Goal: Task Accomplishment & Management: Manage account settings

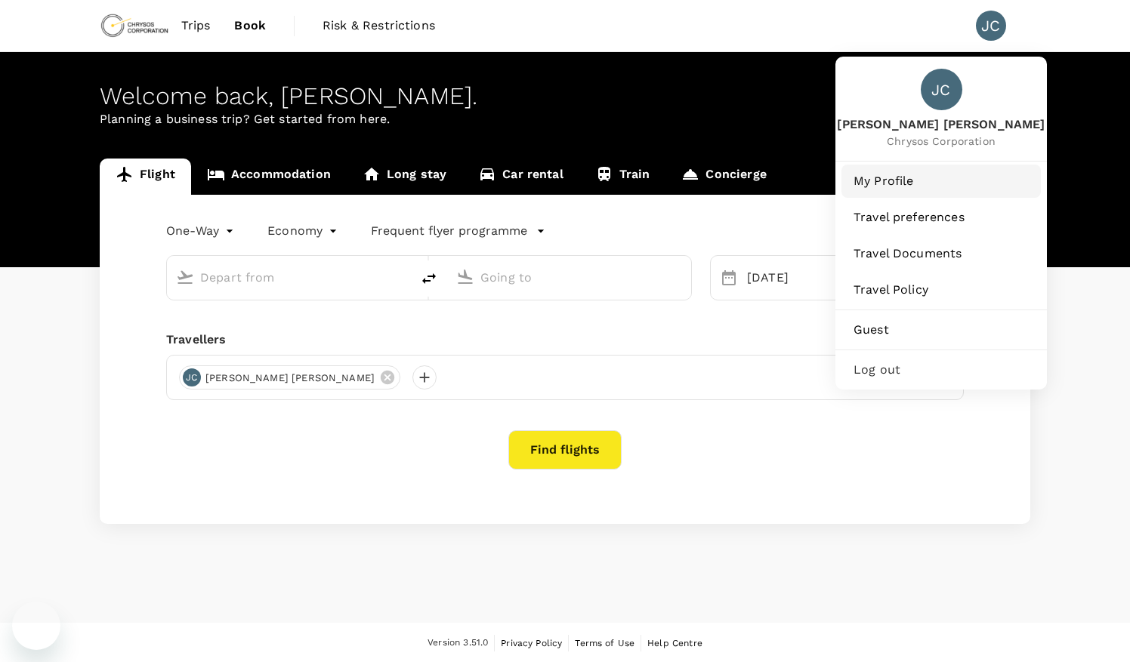
click at [891, 187] on span "My Profile" at bounding box center [940, 181] width 175 height 18
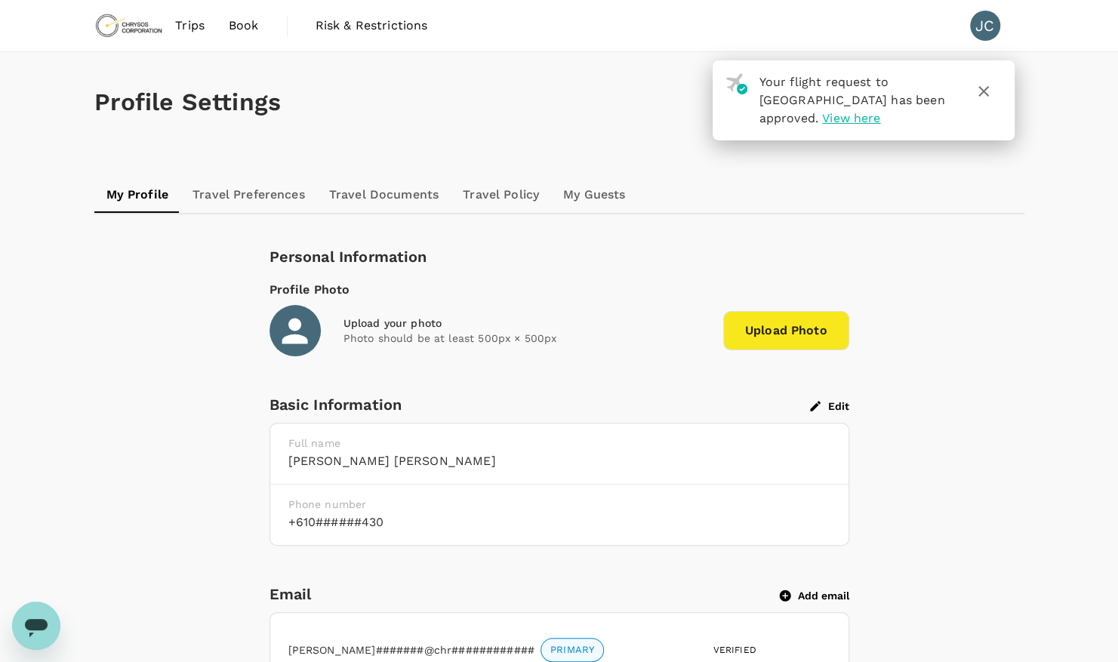
click at [391, 200] on link "Travel Documents" at bounding box center [384, 195] width 134 height 36
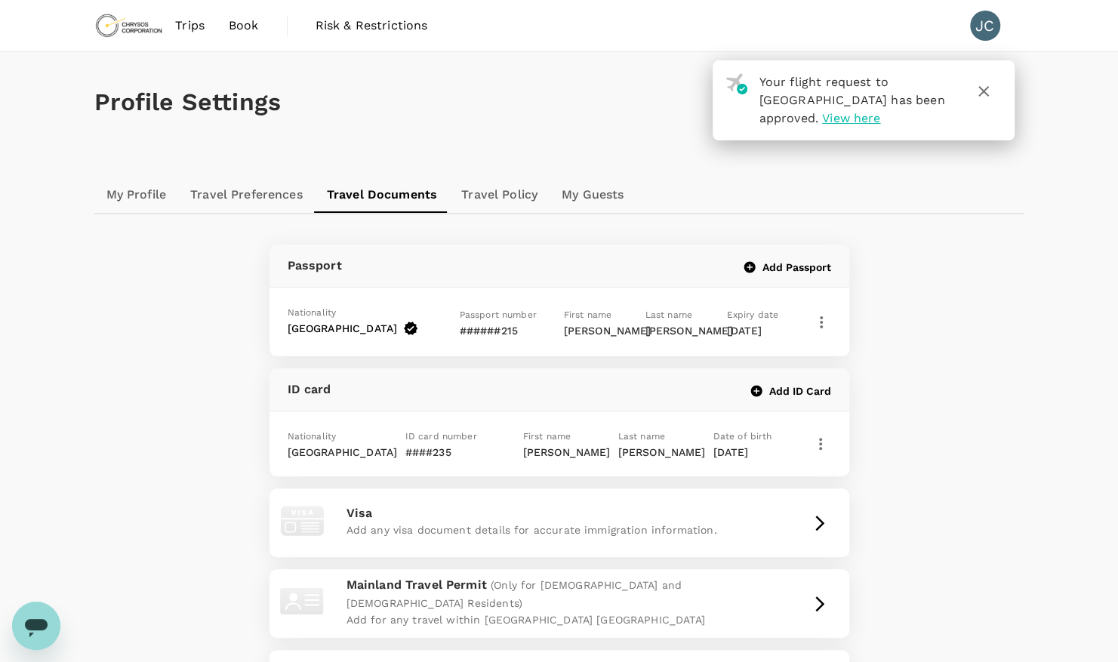
click at [982, 93] on icon "button" at bounding box center [984, 91] width 11 height 11
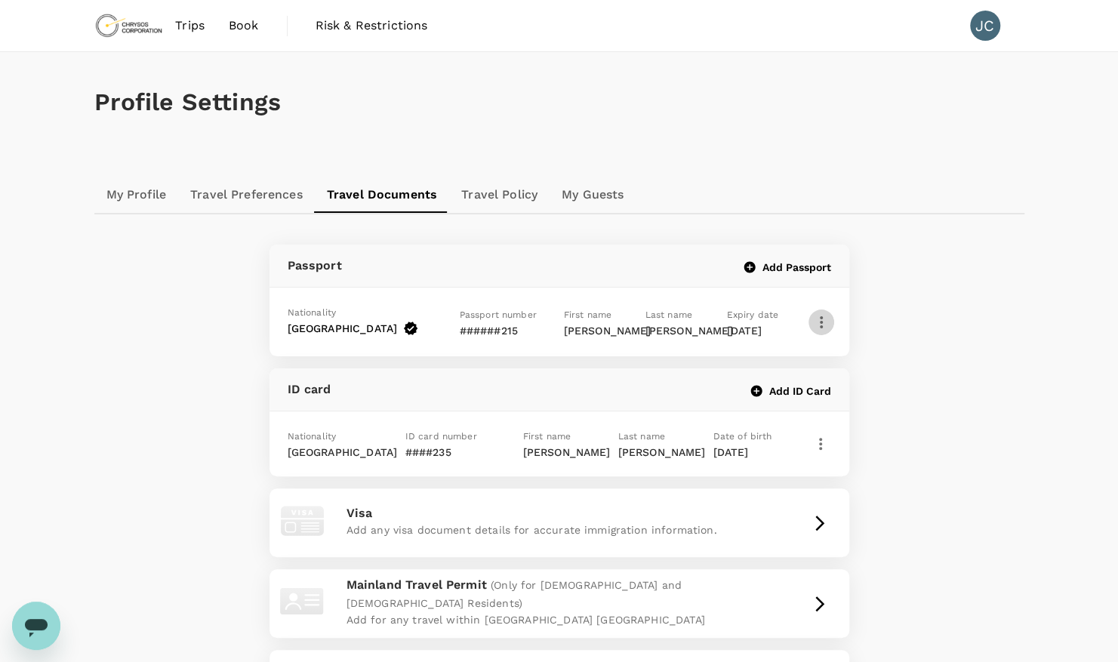
click at [811, 332] on button "button" at bounding box center [822, 323] width 26 height 26
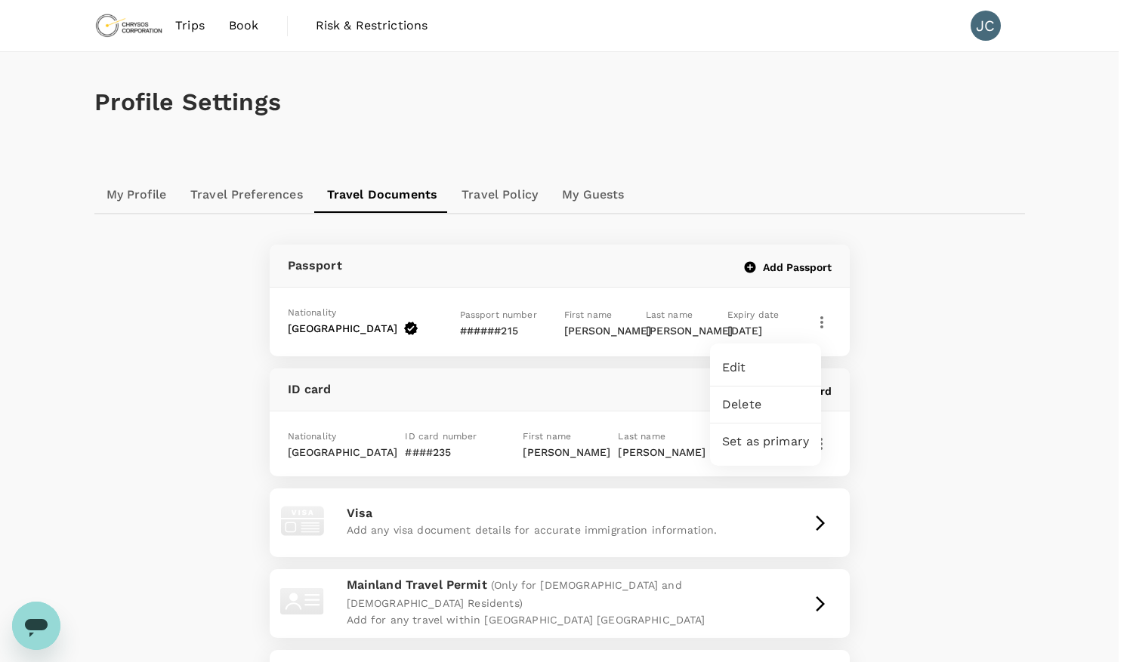
click at [767, 369] on span "Edit" at bounding box center [765, 368] width 87 height 18
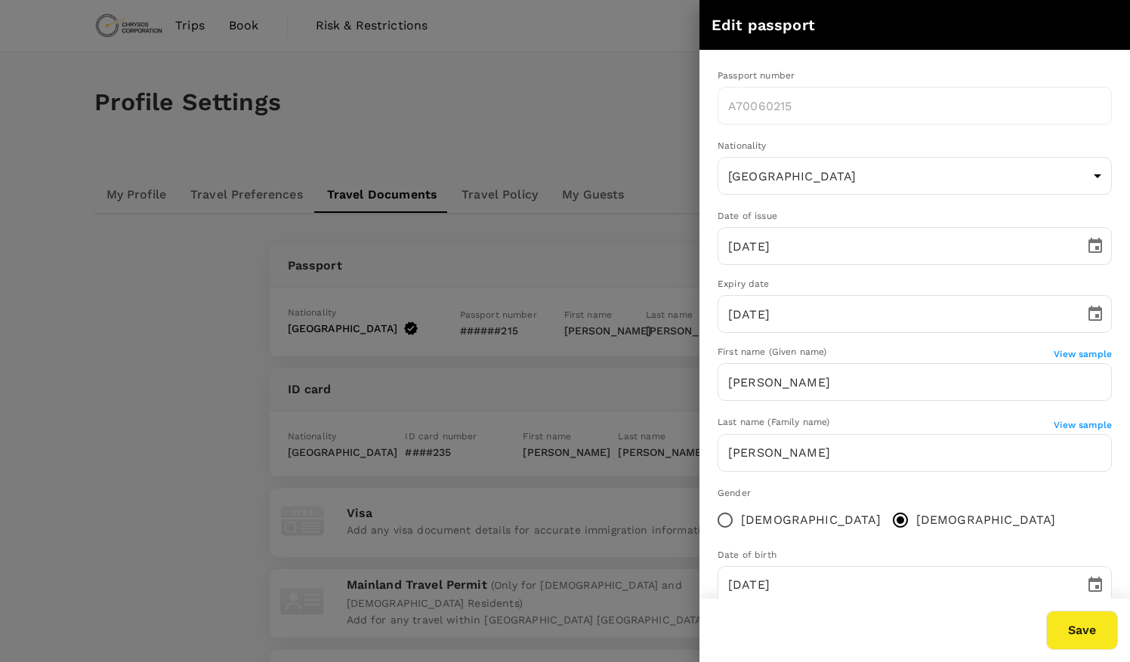
scroll to position [34, 0]
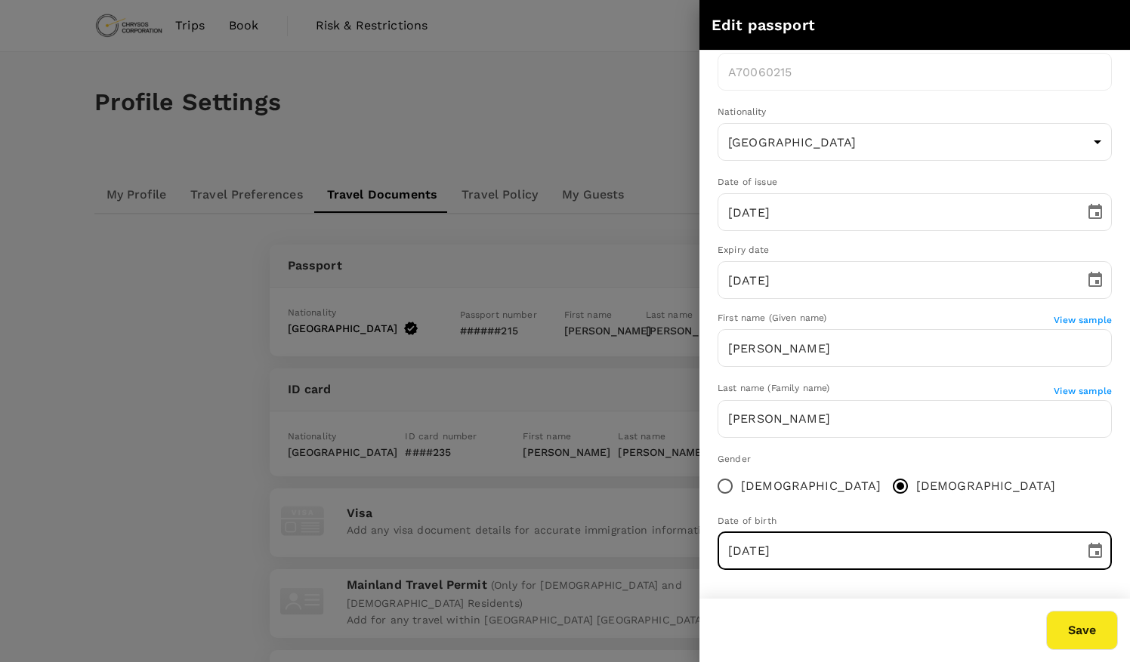
click at [733, 553] on input "[DATE]" at bounding box center [895, 551] width 356 height 38
type input "[DATE]"
click at [1068, 630] on button "Save" at bounding box center [1082, 630] width 72 height 39
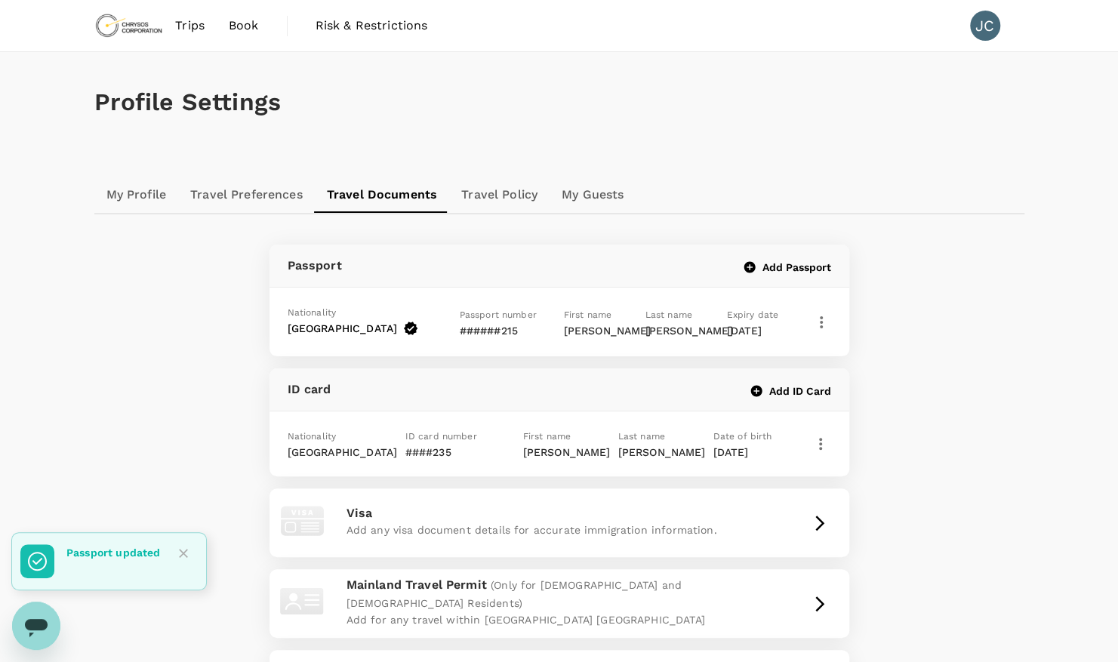
click at [137, 28] on img at bounding box center [128, 25] width 69 height 33
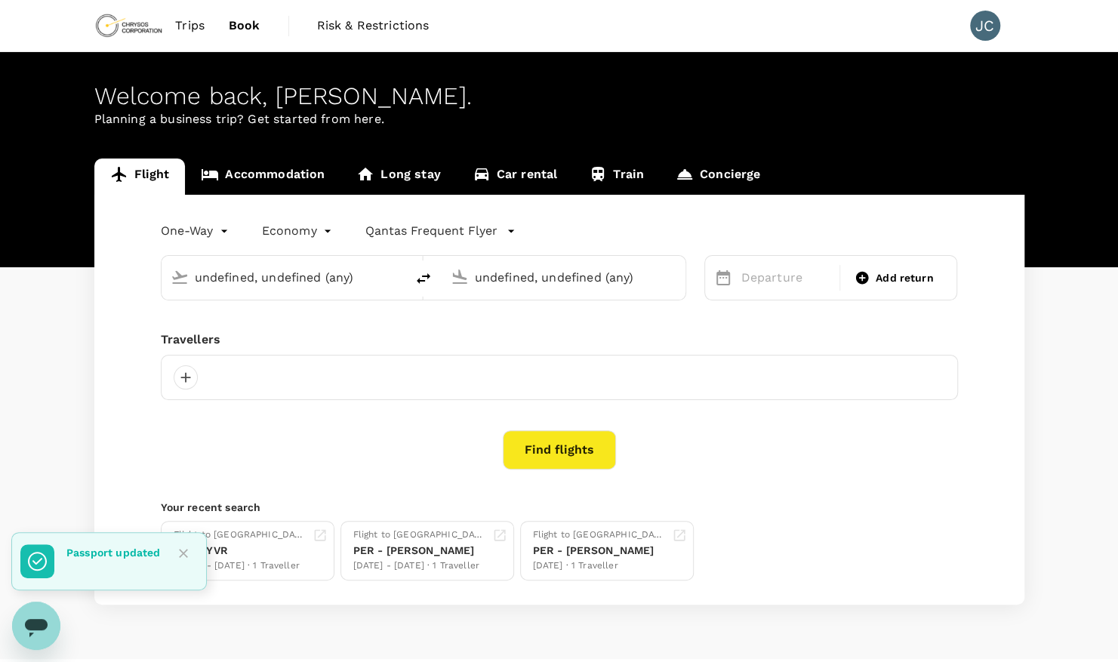
type input "[PERSON_NAME][GEOGRAPHIC_DATA][PERSON_NAME] (SYD)"
type input "Vancouver Intl (YVR)"
type input "[PERSON_NAME][GEOGRAPHIC_DATA][PERSON_NAME] (SYD)"
type input "Vancouver Intl (YVR)"
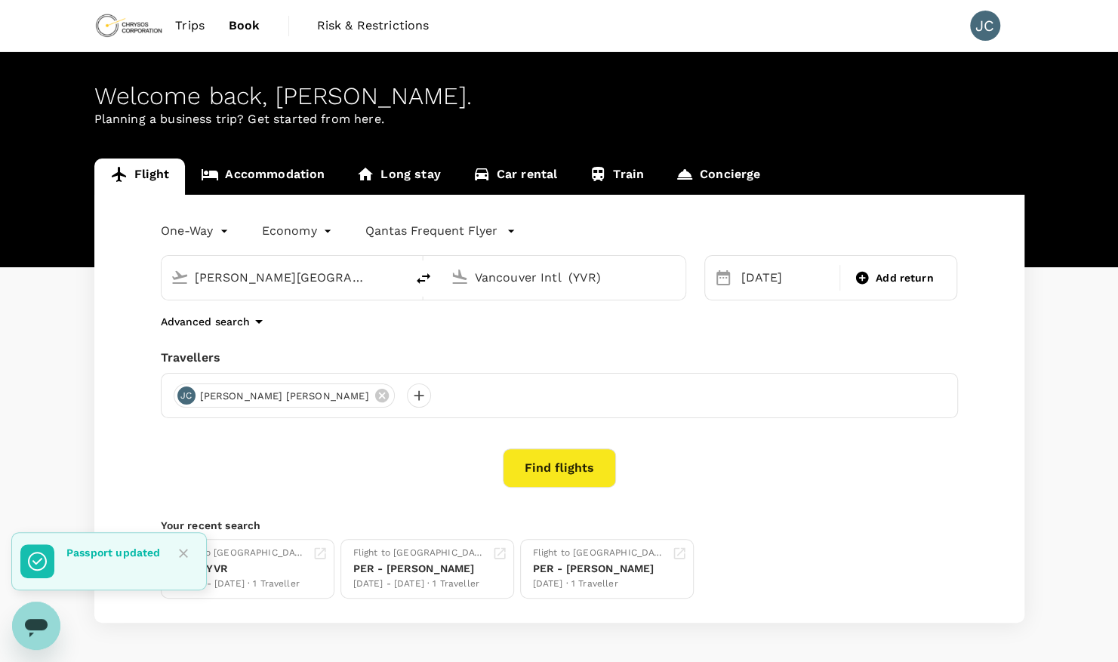
click at [175, 24] on span "Trips" at bounding box center [189, 26] width 29 height 18
